Goal: Transaction & Acquisition: Purchase product/service

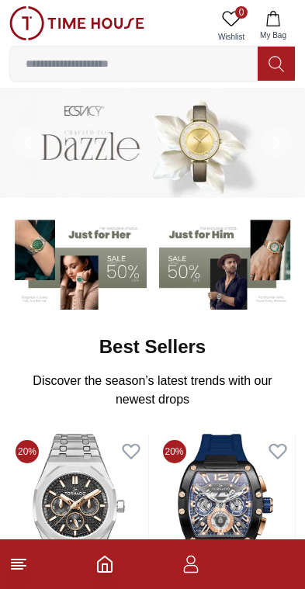
click at [20, 559] on line at bounding box center [19, 559] width 14 height 0
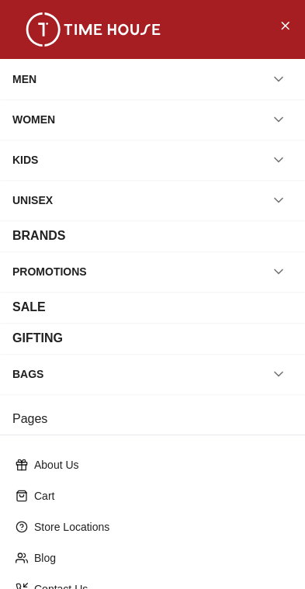
click at [273, 85] on icon "button" at bounding box center [279, 79] width 16 height 16
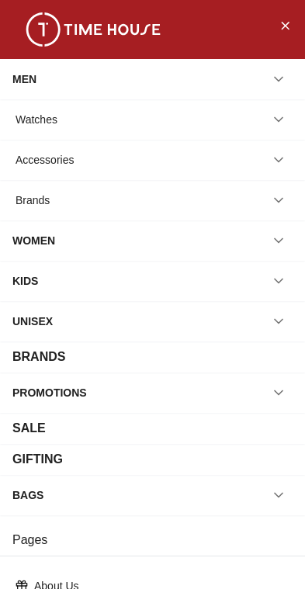
click at [152, 109] on div "Watches" at bounding box center [152, 119] width 280 height 28
click at [281, 123] on icon "button" at bounding box center [279, 120] width 16 height 16
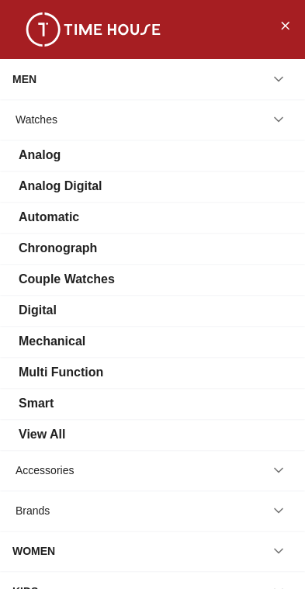
click at [60, 150] on div "Analog" at bounding box center [40, 155] width 42 height 19
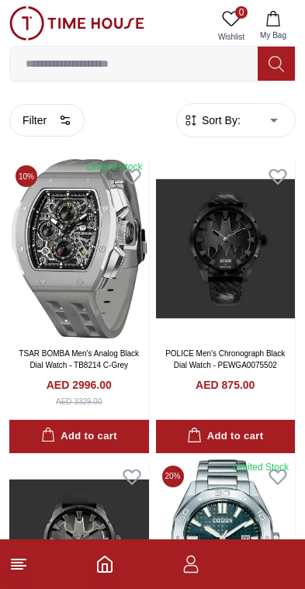
click at [47, 126] on button "Filter" at bounding box center [46, 120] width 75 height 33
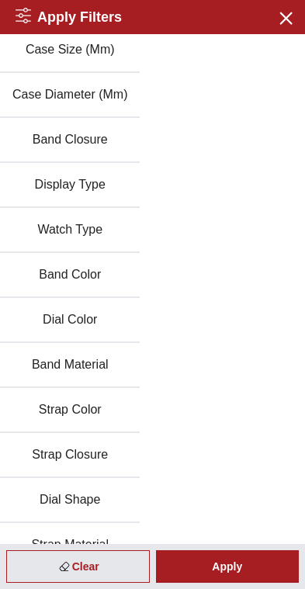
scroll to position [174, 0]
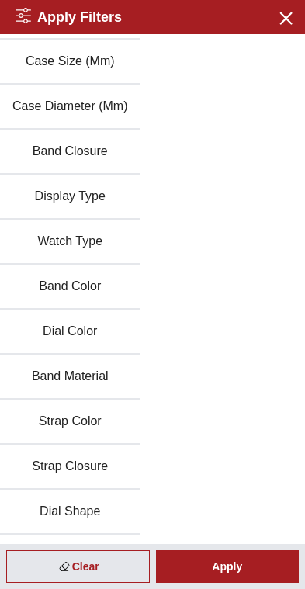
click at [283, 26] on icon "button" at bounding box center [284, 17] width 19 height 19
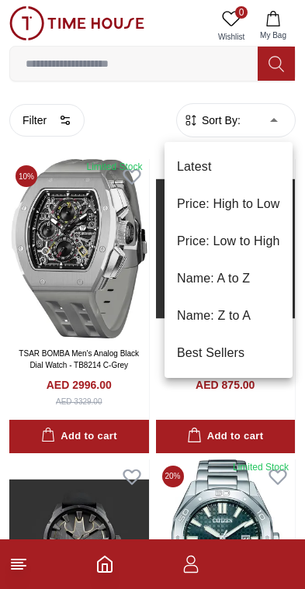
click at [268, 205] on li "Price: High to Low" at bounding box center [228, 203] width 128 height 37
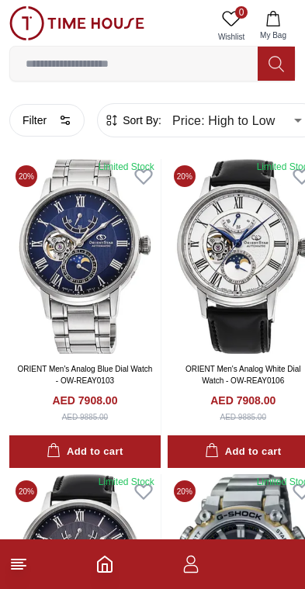
click at [50, 118] on button "Filter" at bounding box center [46, 120] width 75 height 33
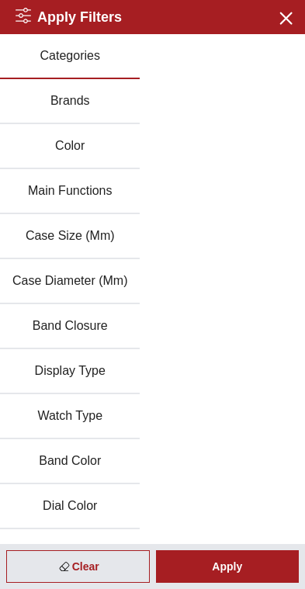
click at [102, 90] on button "Brands" at bounding box center [70, 101] width 140 height 45
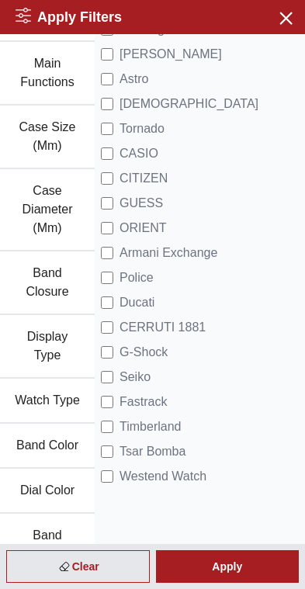
scroll to position [136, 0]
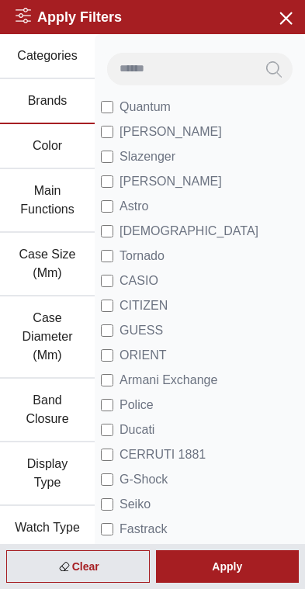
click at [116, 299] on label "CITIZEN" at bounding box center [134, 305] width 67 height 19
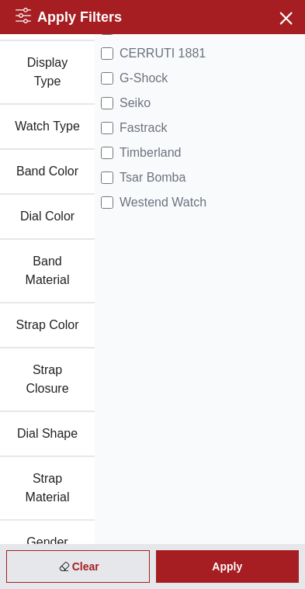
scroll to position [400, 0]
click at [62, 275] on button "Band Material" at bounding box center [47, 272] width 95 height 64
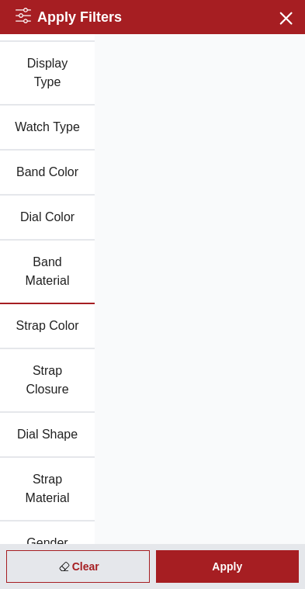
click at [253, 579] on div "Apply" at bounding box center [227, 566] width 143 height 33
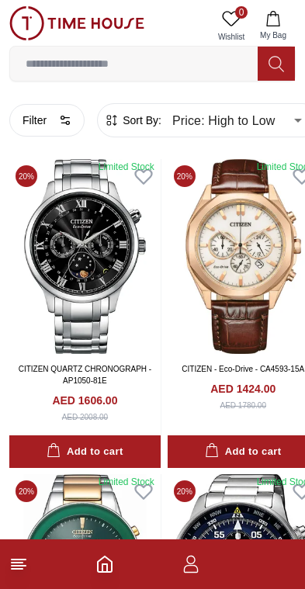
click at [60, 126] on button "Filter" at bounding box center [46, 120] width 75 height 33
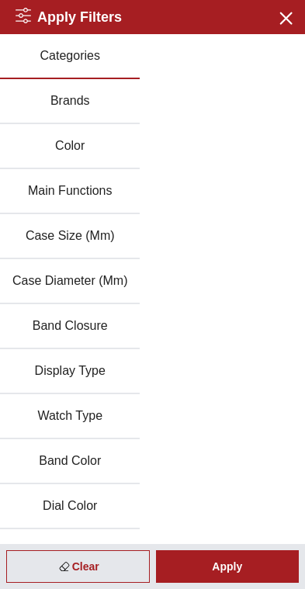
click at [112, 95] on button "Brands" at bounding box center [70, 101] width 140 height 45
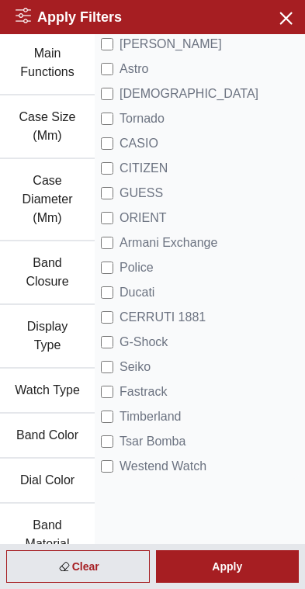
scroll to position [128, 0]
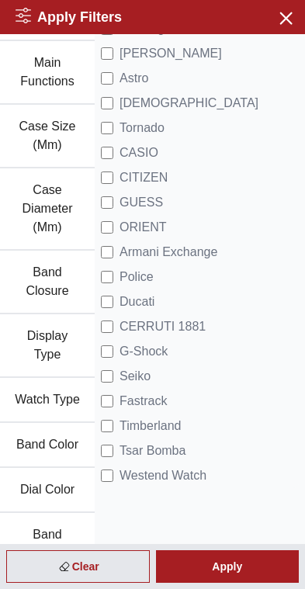
click at [243, 566] on div "Apply" at bounding box center [227, 566] width 143 height 33
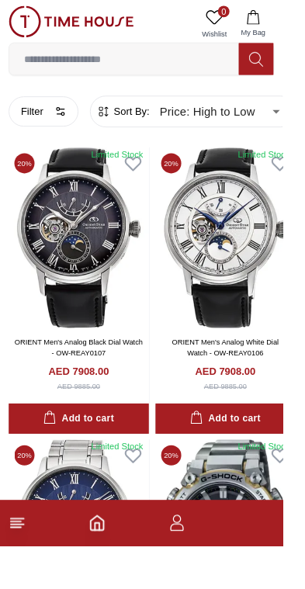
click at [31, 116] on button "Filter" at bounding box center [46, 120] width 75 height 33
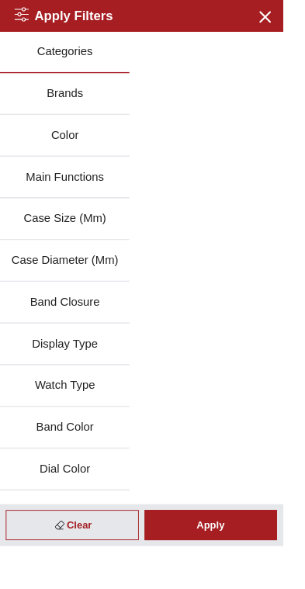
click at [96, 105] on button "Brands" at bounding box center [70, 101] width 140 height 45
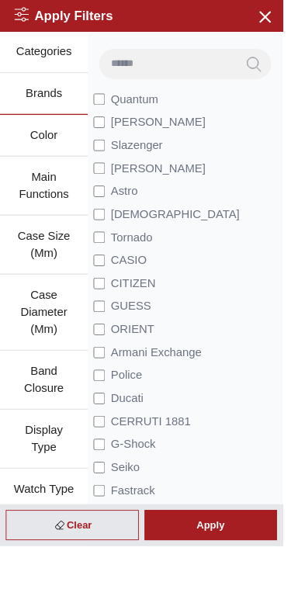
scroll to position [0, 12]
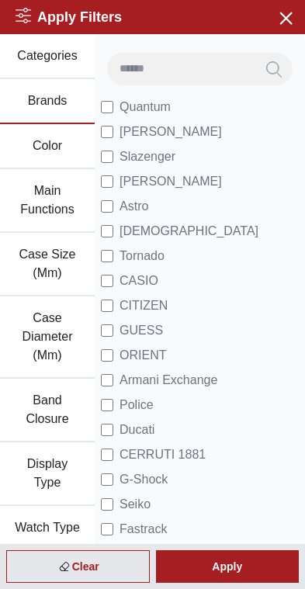
click at [237, 569] on div "Apply" at bounding box center [227, 566] width 143 height 33
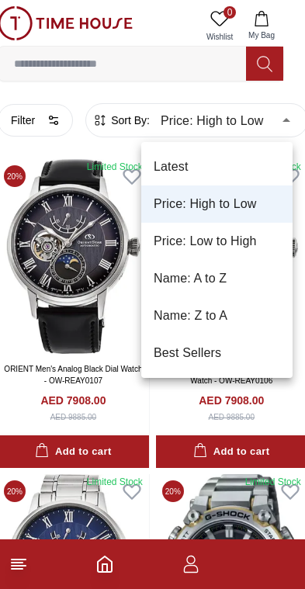
click at [253, 175] on li "Latest" at bounding box center [216, 166] width 151 height 37
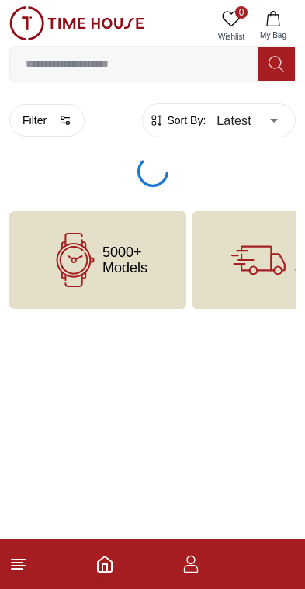
click at [260, 133] on body "100% Genuine products with International Warranty Shop From [GEOGRAPHIC_DATA] |…" at bounding box center [152, 154] width 305 height 309
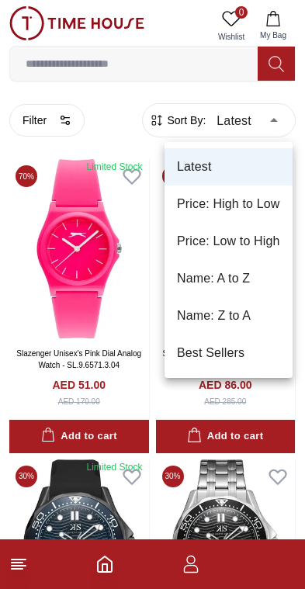
click at [234, 355] on li "Best Sellers" at bounding box center [228, 352] width 128 height 37
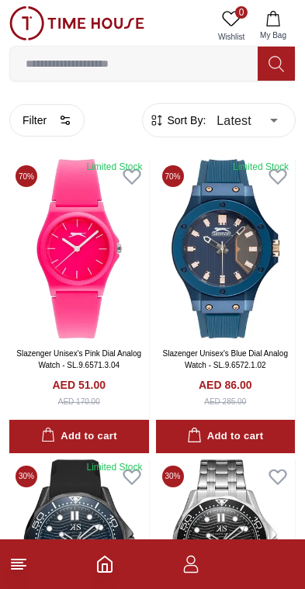
type input "*"
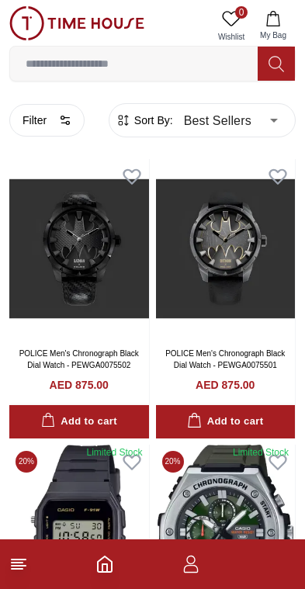
click at [18, 119] on button "Filter" at bounding box center [46, 120] width 75 height 33
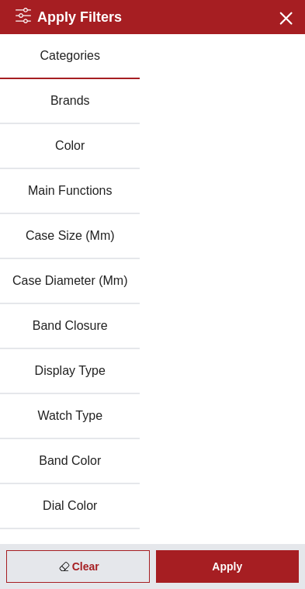
click at [91, 110] on button "Brands" at bounding box center [70, 101] width 140 height 45
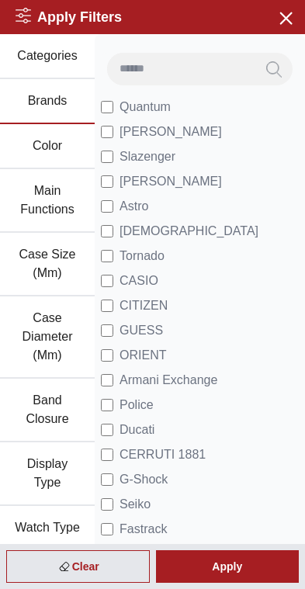
click at [247, 568] on div "Apply" at bounding box center [227, 566] width 143 height 33
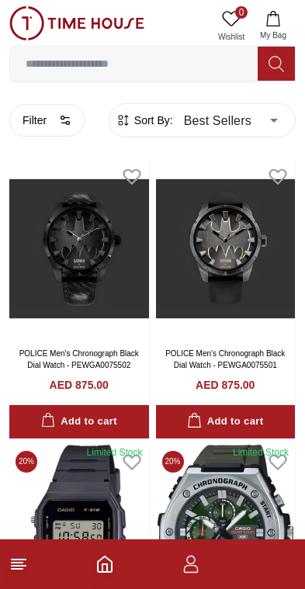
click at [54, 109] on button "Filter" at bounding box center [46, 120] width 75 height 33
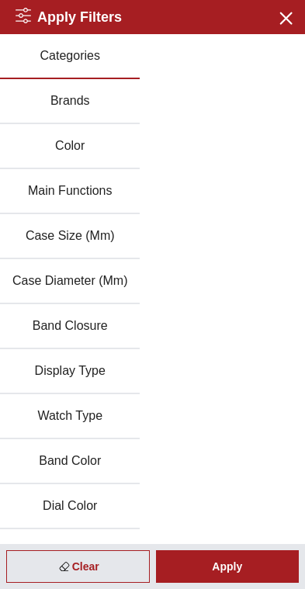
click at [296, 11] on button "Close menu" at bounding box center [284, 17] width 25 height 25
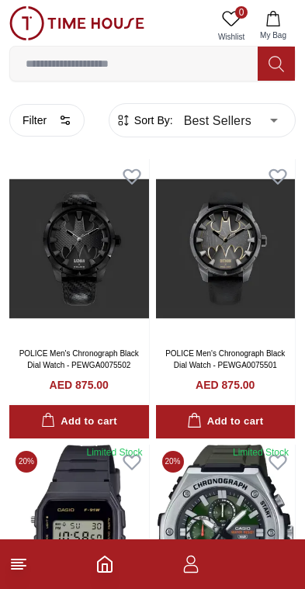
click at [24, 25] on img at bounding box center [76, 23] width 135 height 34
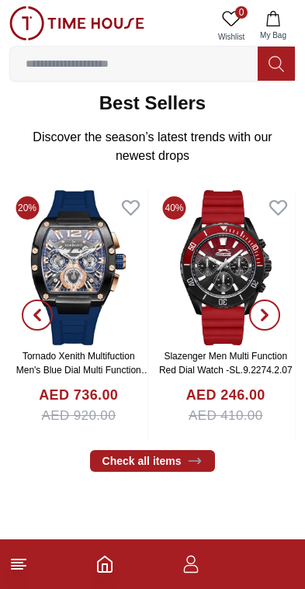
scroll to position [242, 0]
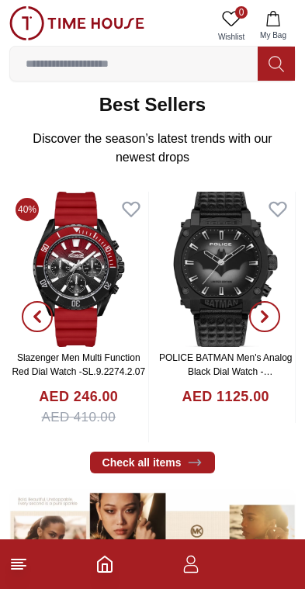
click at [166, 464] on link "Check all items" at bounding box center [153, 462] width 126 height 22
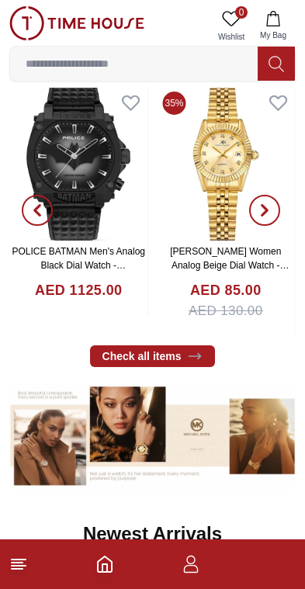
scroll to position [340, 0]
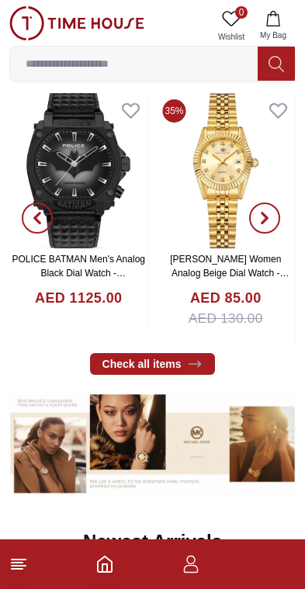
click at [185, 365] on link "Check all items" at bounding box center [153, 364] width 126 height 22
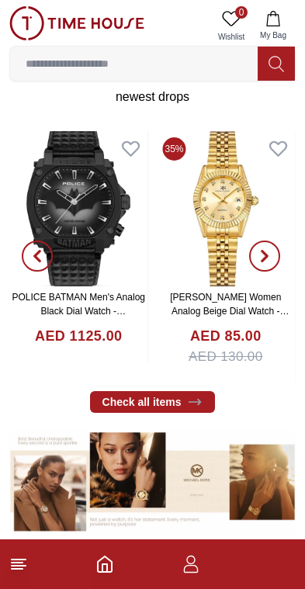
scroll to position [286, 0]
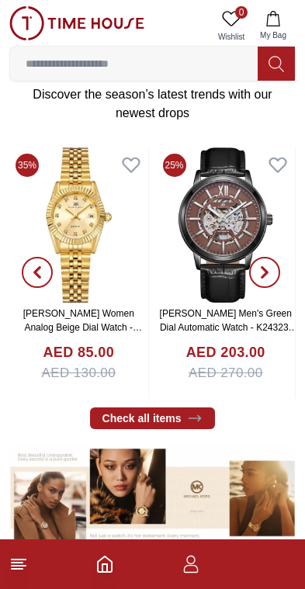
click at [161, 426] on link "Check all items" at bounding box center [153, 418] width 126 height 22
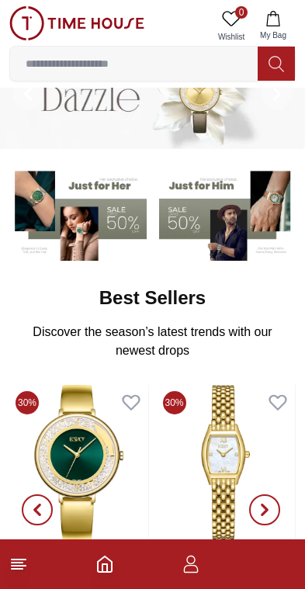
scroll to position [48, 0]
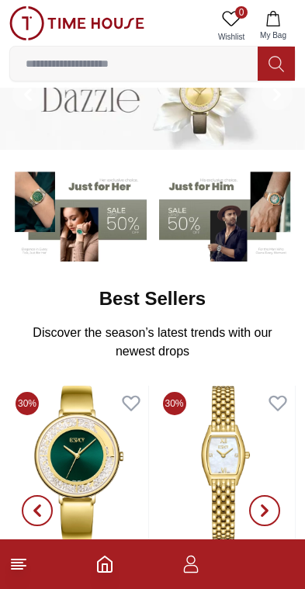
click at [144, 297] on h2 "Best Sellers" at bounding box center [152, 298] width 106 height 25
click at [105, 15] on img at bounding box center [76, 23] width 135 height 34
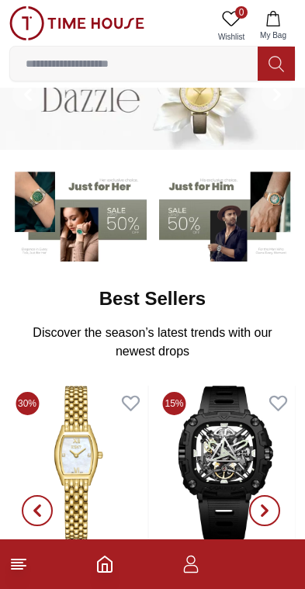
click at [99, 26] on img at bounding box center [76, 23] width 135 height 34
click at [15, 568] on line at bounding box center [17, 568] width 11 height 0
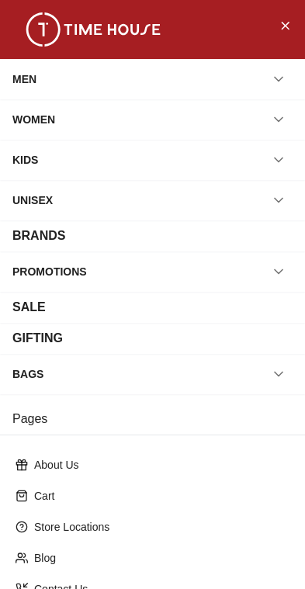
click at [278, 81] on icon "button" at bounding box center [279, 79] width 16 height 16
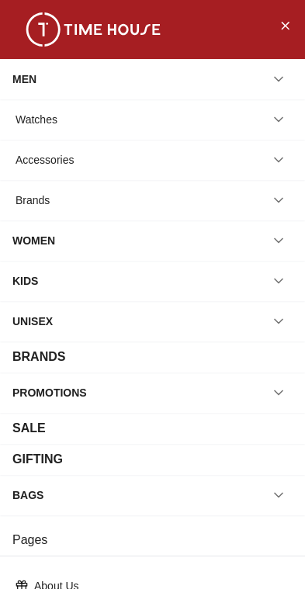
click at [278, 116] on icon "button" at bounding box center [279, 120] width 16 height 16
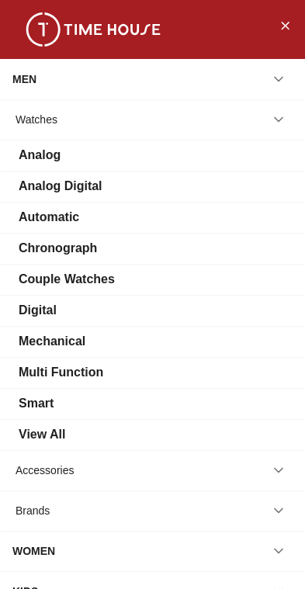
scroll to position [0, 0]
click at [40, 120] on div "Watches" at bounding box center [37, 119] width 42 height 28
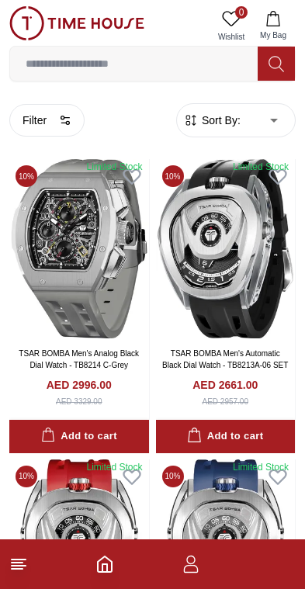
click at [45, 126] on button "Filter" at bounding box center [46, 120] width 75 height 33
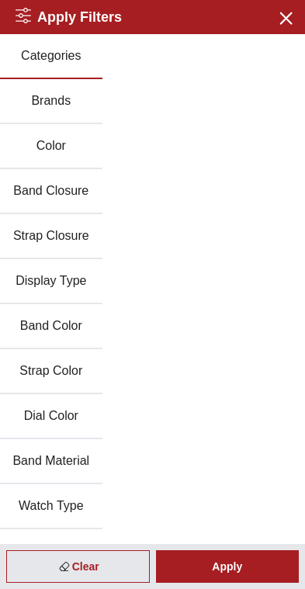
click at [75, 101] on button "Brands" at bounding box center [51, 101] width 102 height 45
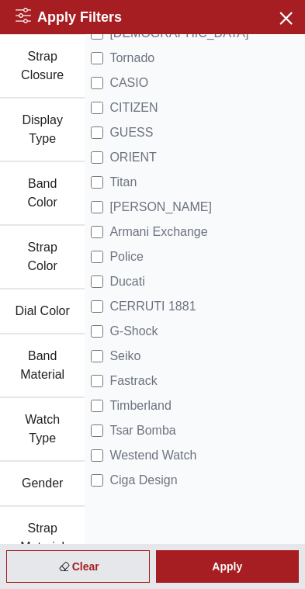
scroll to position [197, 0]
click at [244, 567] on div "Apply" at bounding box center [227, 566] width 143 height 33
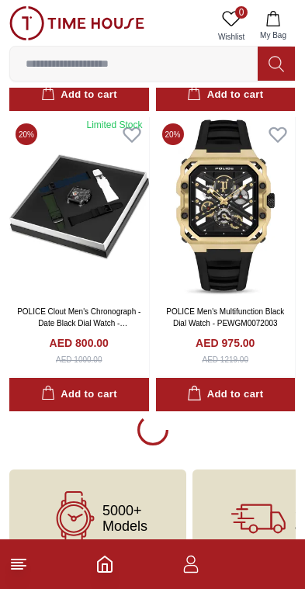
scroll to position [2726, 0]
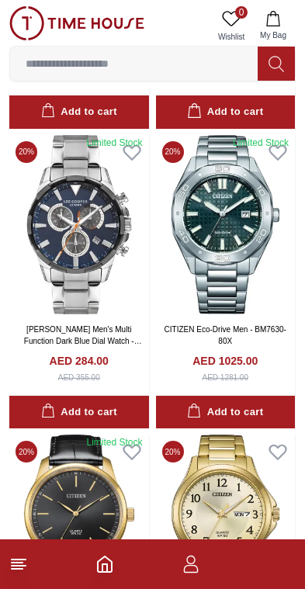
scroll to position [5372, 0]
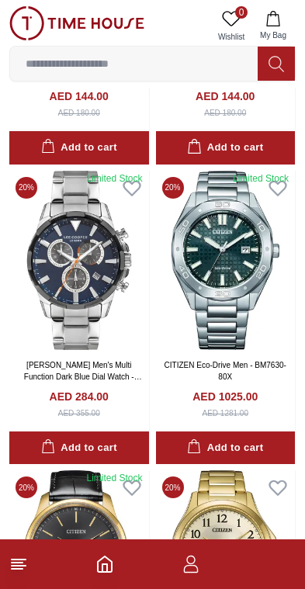
click at [226, 271] on img at bounding box center [226, 260] width 140 height 179
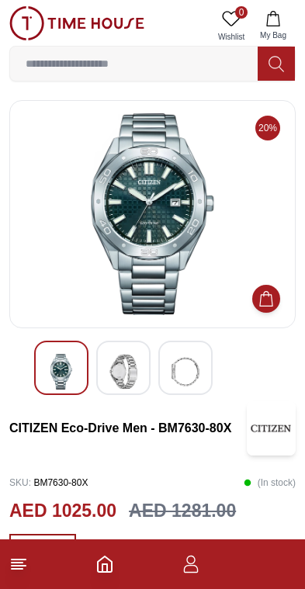
click at [123, 366] on img at bounding box center [123, 372] width 28 height 36
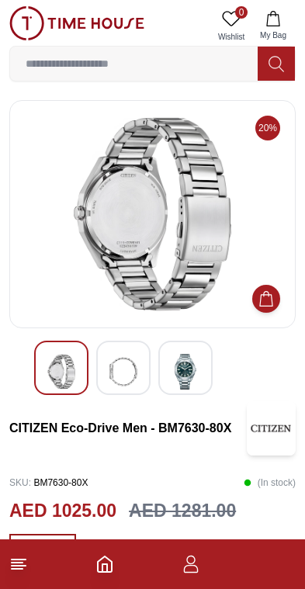
click at [191, 377] on img at bounding box center [185, 372] width 28 height 36
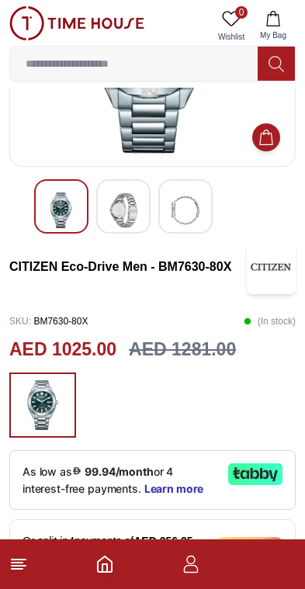
scroll to position [168, 0]
